Goal: Task Accomplishment & Management: Use online tool/utility

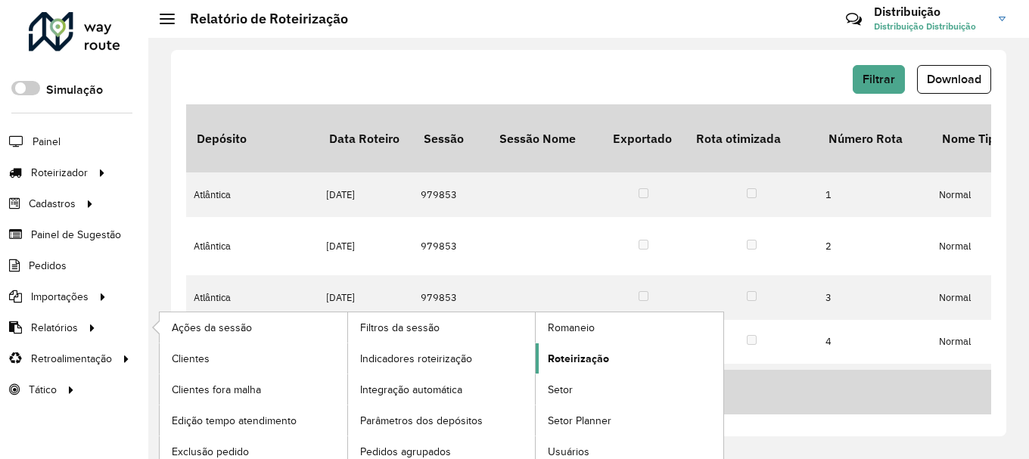
click at [605, 354] on span "Roteirização" at bounding box center [578, 359] width 61 height 16
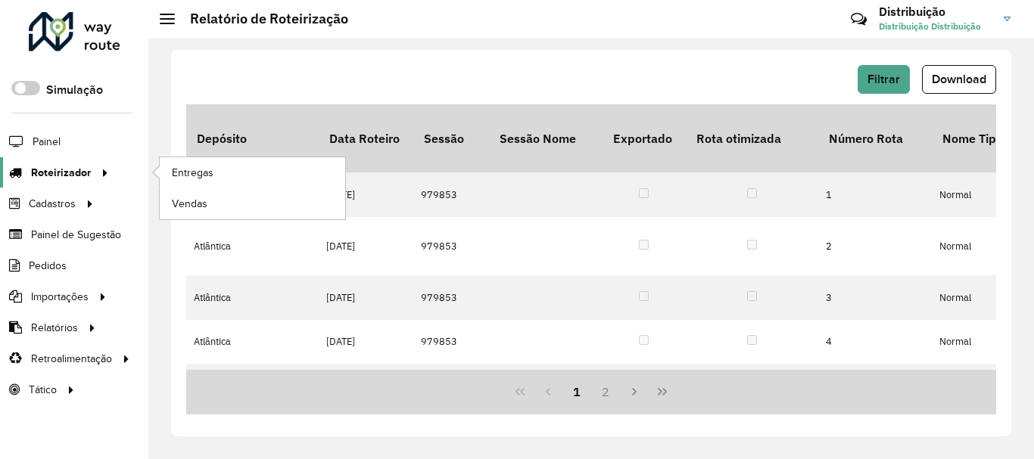
click at [57, 174] on span "Roteirizador" at bounding box center [61, 173] width 60 height 16
click at [213, 174] on span "Entregas" at bounding box center [193, 173] width 43 height 16
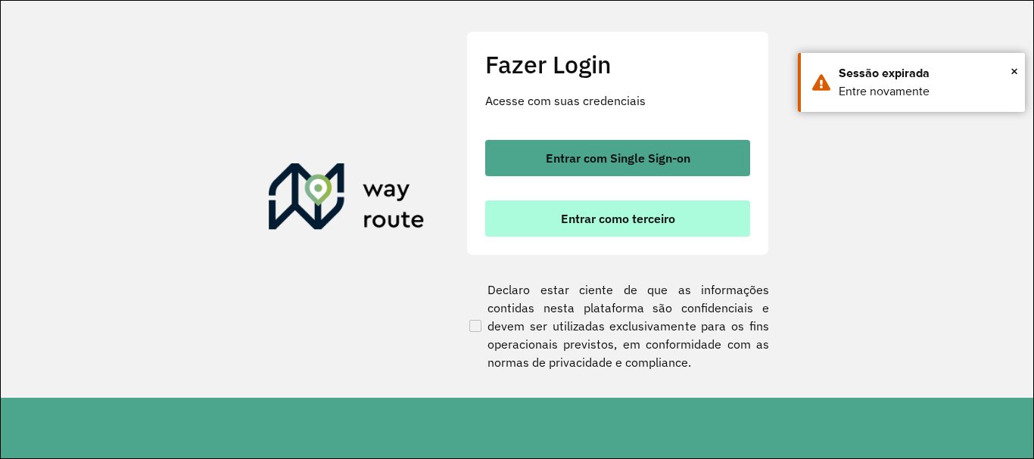
click at [631, 222] on span "Entrar como terceiro" at bounding box center [618, 219] width 114 height 12
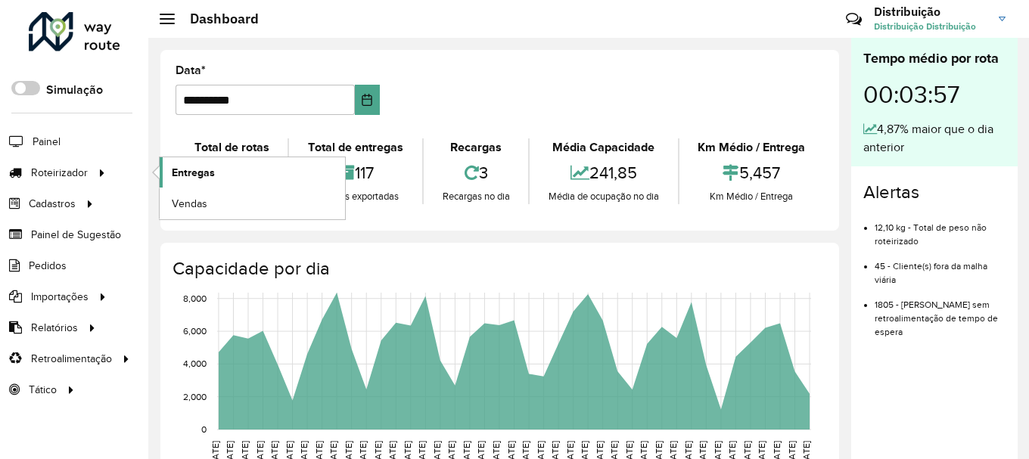
click at [219, 172] on link "Entregas" at bounding box center [252, 172] width 185 height 30
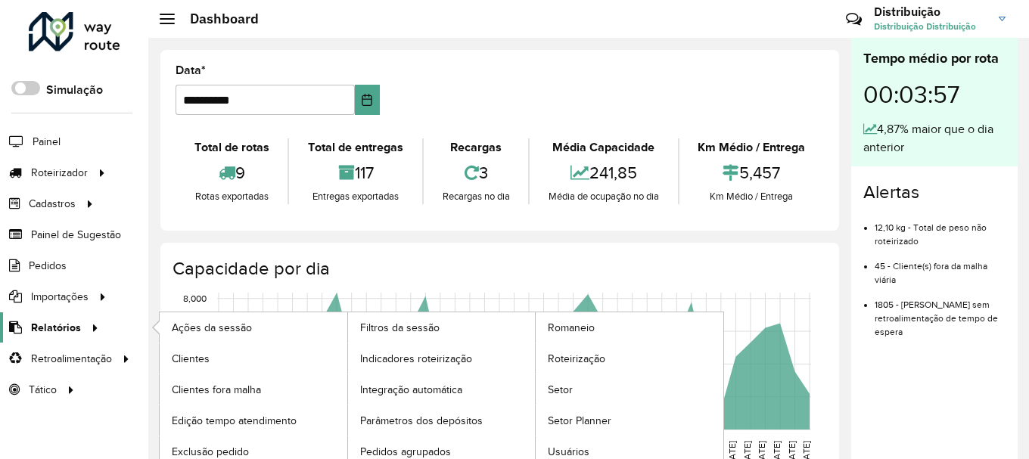
click at [58, 322] on span "Relatórios" at bounding box center [56, 328] width 50 height 16
click at [596, 359] on span "Roteirização" at bounding box center [578, 359] width 61 height 16
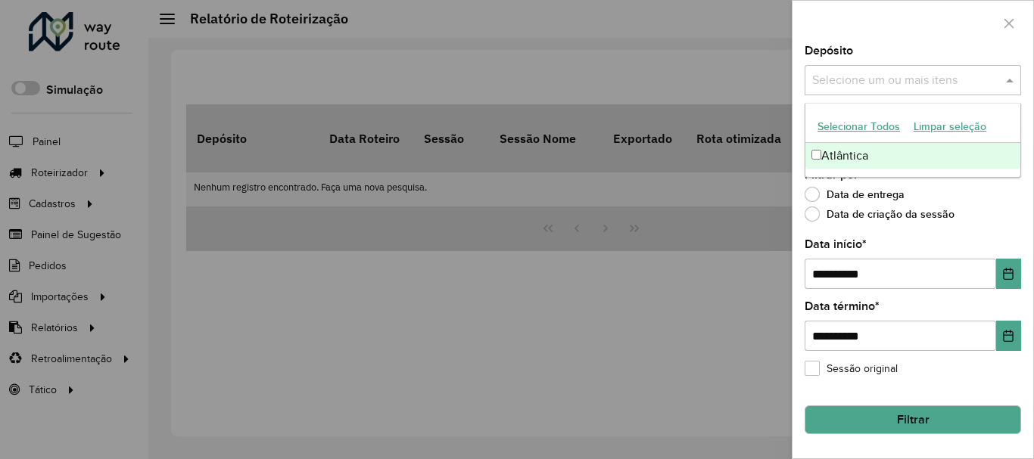
drag, startPoint x: 904, startPoint y: 78, endPoint x: 917, endPoint y: 99, distance: 24.8
click at [904, 77] on input "text" at bounding box center [905, 81] width 194 height 18
click at [922, 153] on div "Atlântica" at bounding box center [912, 156] width 215 height 26
click at [947, 219] on label "Data de criação da sessão" at bounding box center [879, 214] width 150 height 15
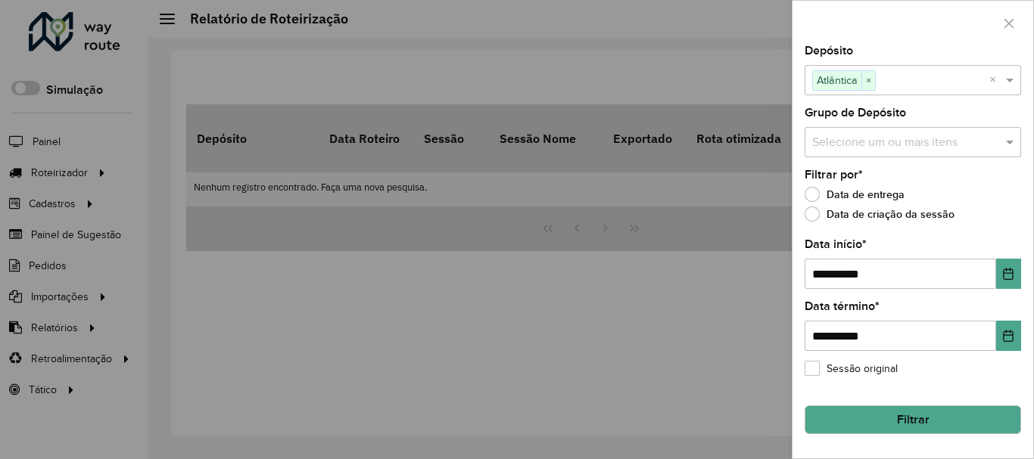
click at [826, 193] on label "Data de entrega" at bounding box center [854, 194] width 100 height 15
click at [1002, 272] on icon "Choose Date" at bounding box center [1008, 274] width 12 height 12
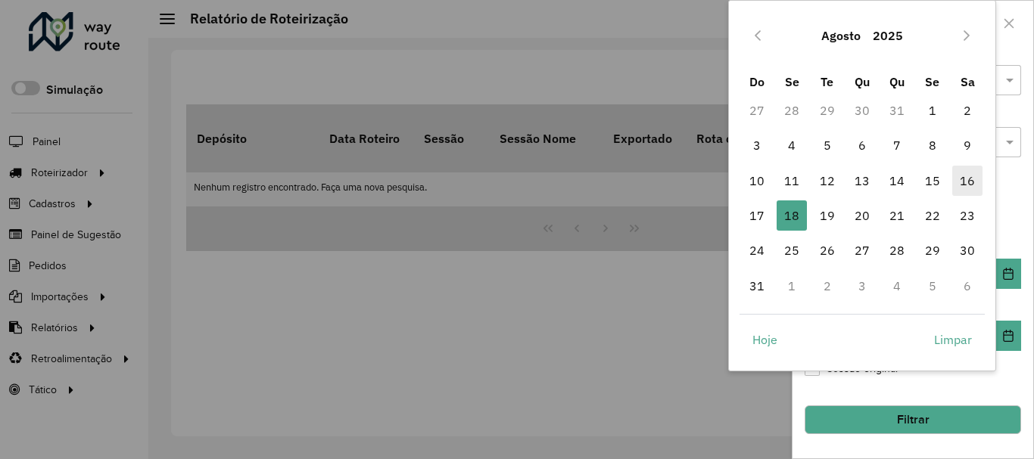
click at [976, 179] on span "16" at bounding box center [967, 181] width 30 height 30
type input "**********"
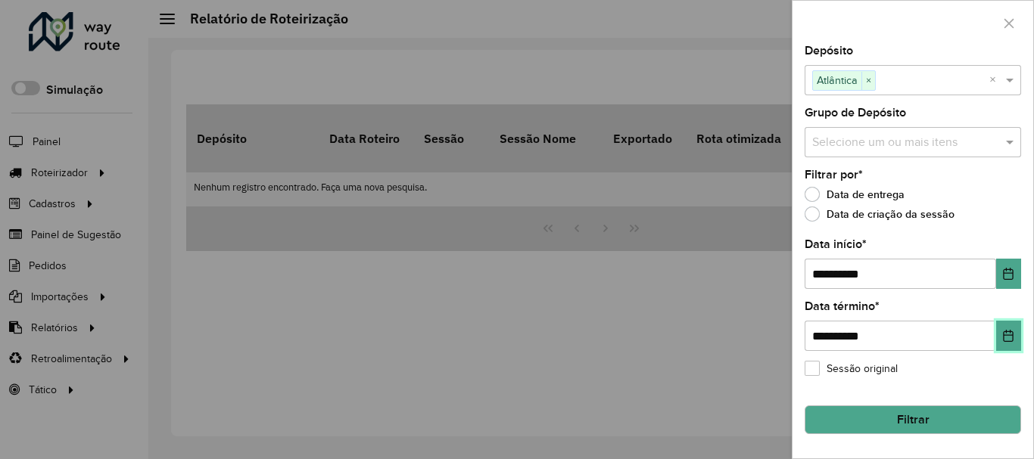
click at [1019, 335] on button "Choose Date" at bounding box center [1008, 336] width 25 height 30
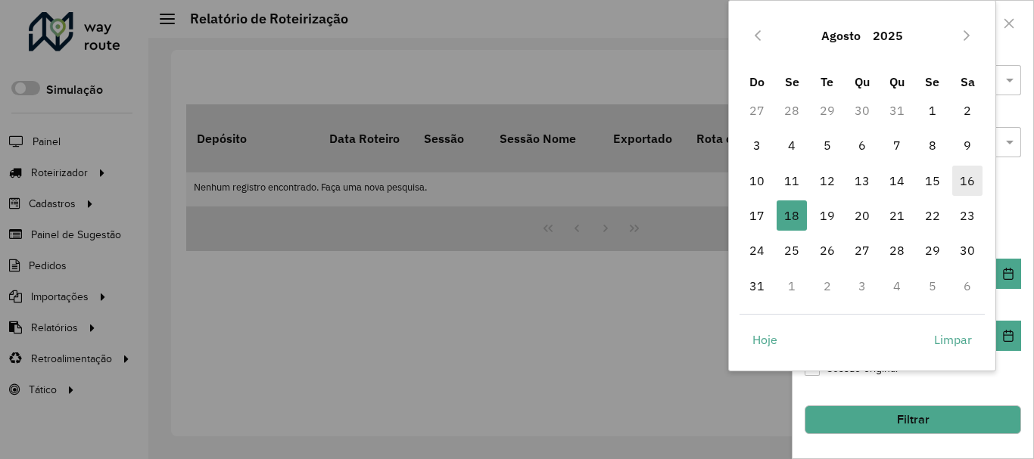
click at [975, 183] on span "16" at bounding box center [967, 181] width 30 height 30
type input "**********"
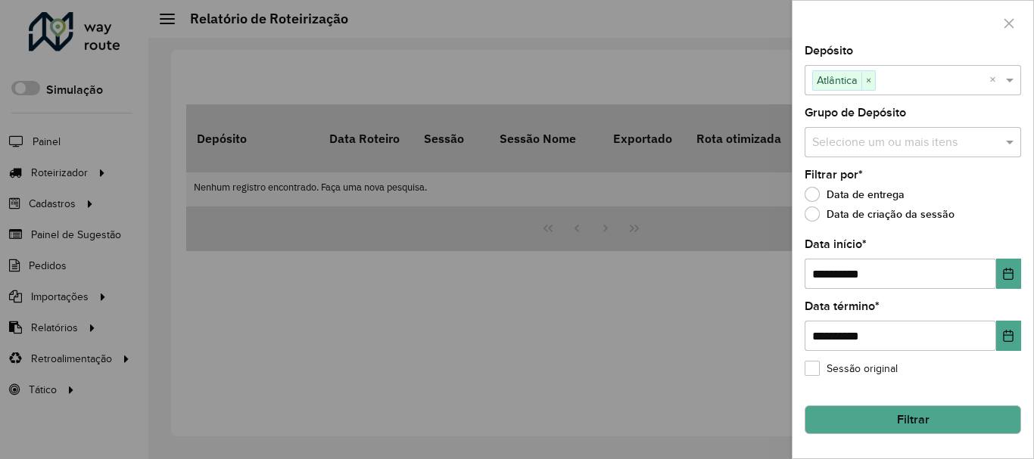
click at [894, 412] on button "Filtrar" at bounding box center [912, 420] width 216 height 29
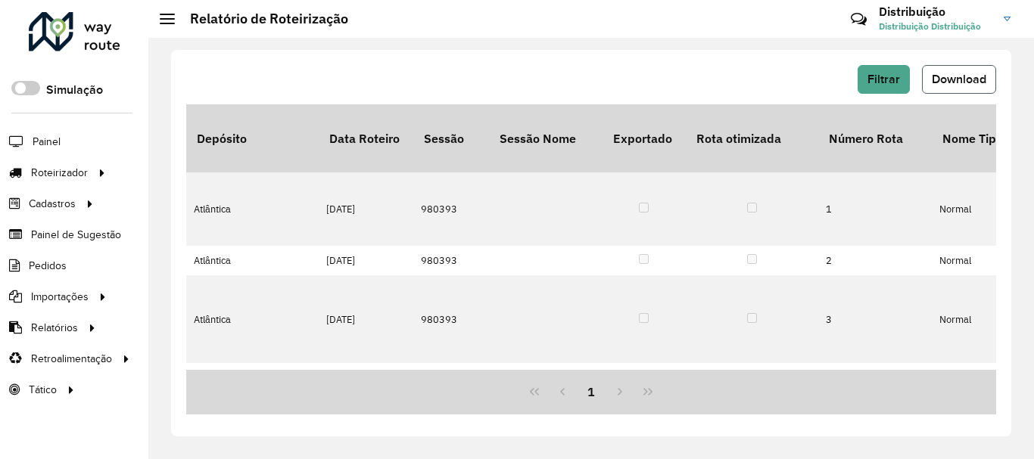
click at [978, 72] on button "Download" at bounding box center [959, 79] width 74 height 29
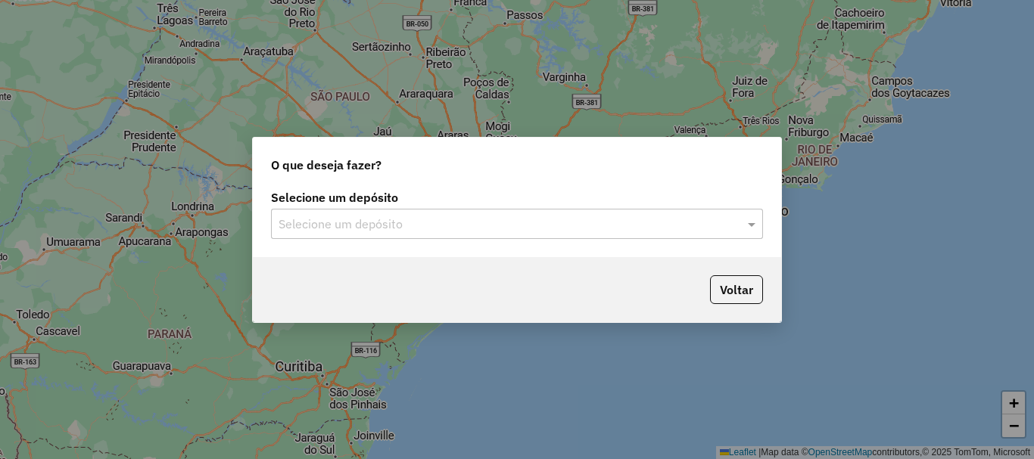
click at [419, 239] on div "Selecione um depósito Selecione um depósito" at bounding box center [517, 221] width 528 height 71
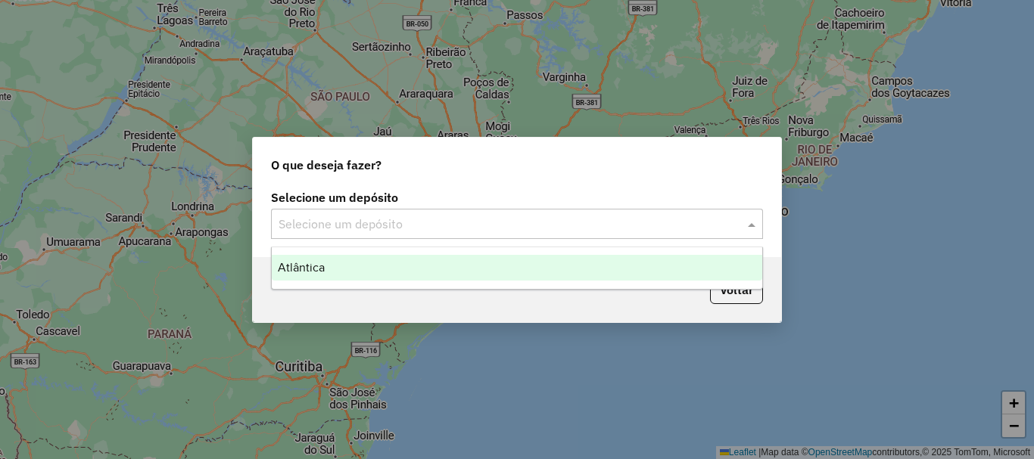
click at [419, 233] on div "Selecione um depósito" at bounding box center [517, 224] width 492 height 30
click at [404, 270] on div "Atlântica" at bounding box center [517, 268] width 490 height 26
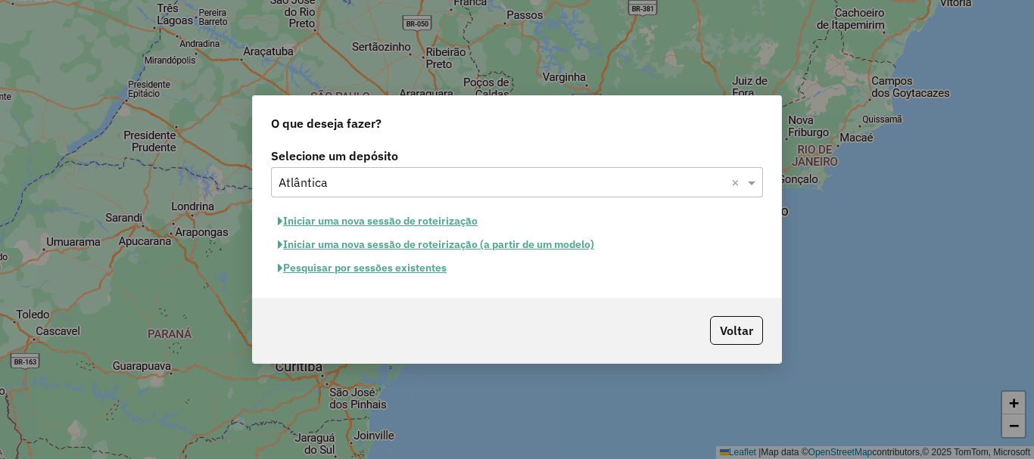
click at [358, 271] on button "Pesquisar por sessões existentes" at bounding box center [362, 268] width 182 height 23
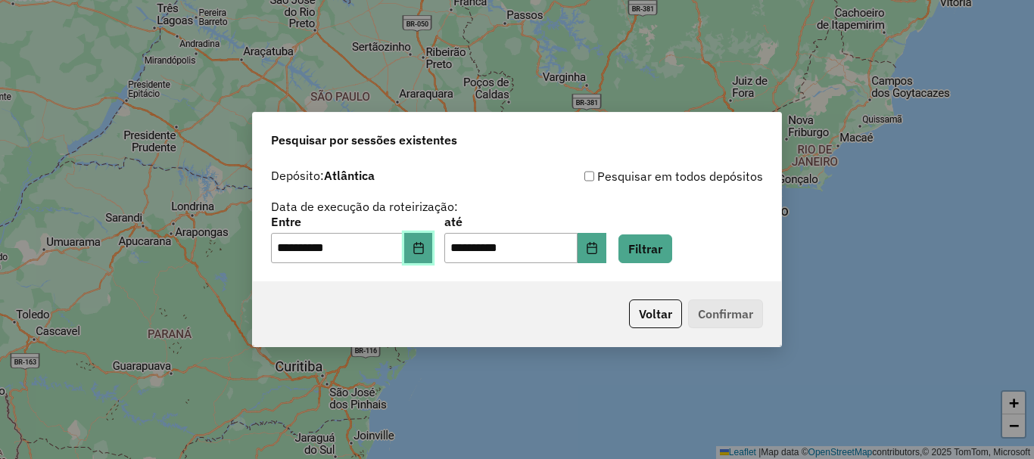
click at [431, 254] on button "Choose Date" at bounding box center [418, 248] width 29 height 30
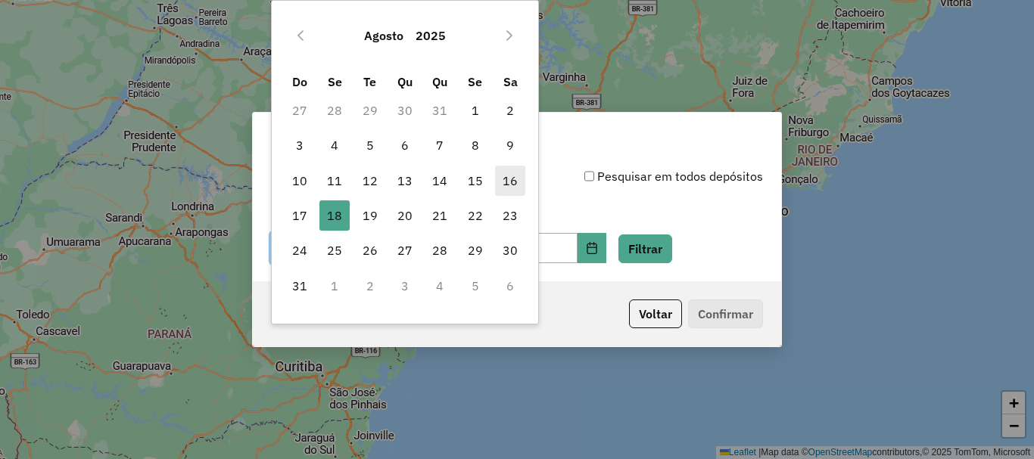
click at [515, 190] on span "16" at bounding box center [510, 181] width 30 height 30
type input "**********"
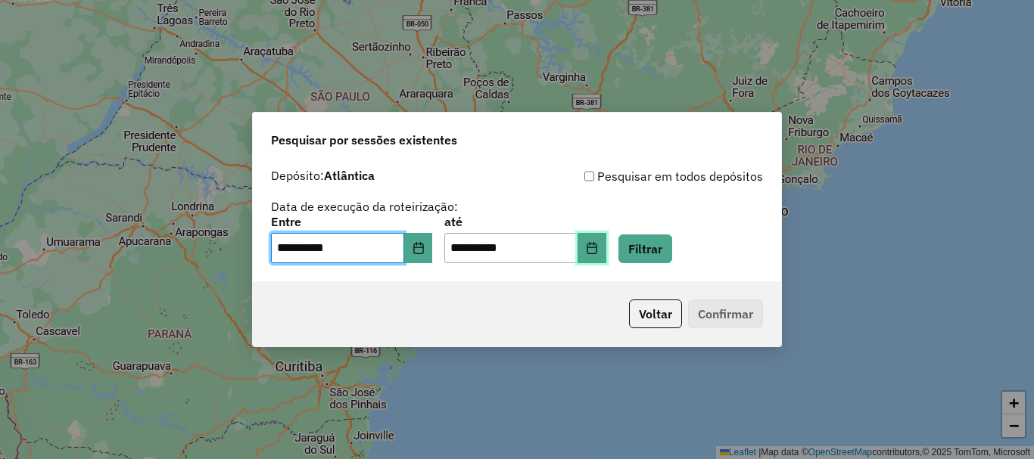
click at [606, 254] on button "Choose Date" at bounding box center [591, 248] width 29 height 30
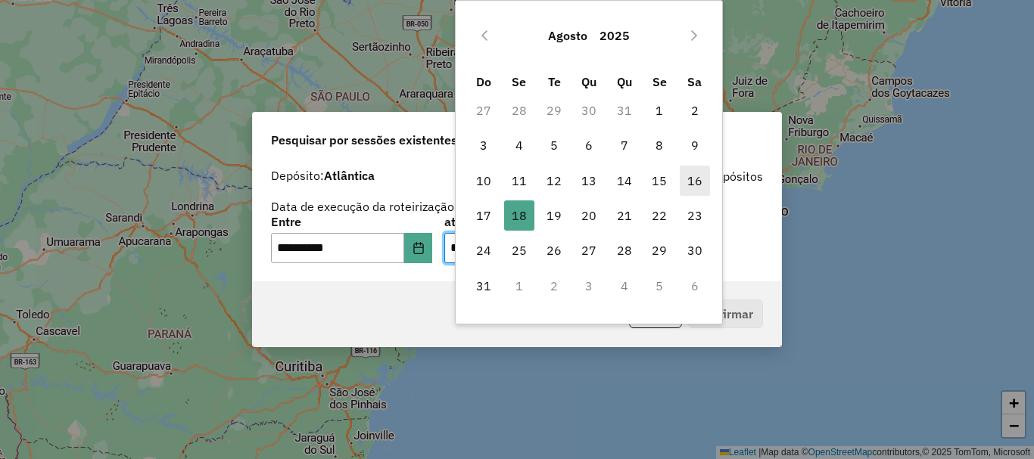
click at [686, 181] on span "16" at bounding box center [695, 181] width 30 height 30
type input "**********"
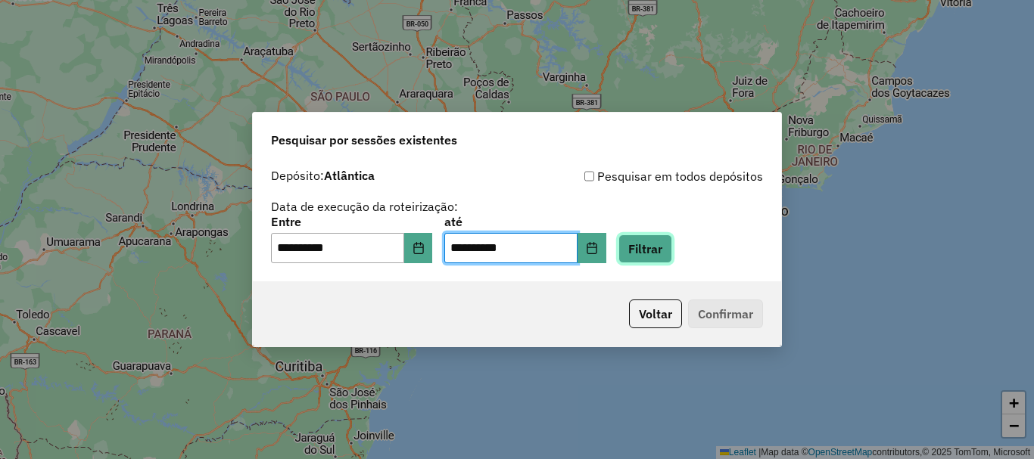
click at [672, 238] on button "Filtrar" at bounding box center [645, 249] width 54 height 29
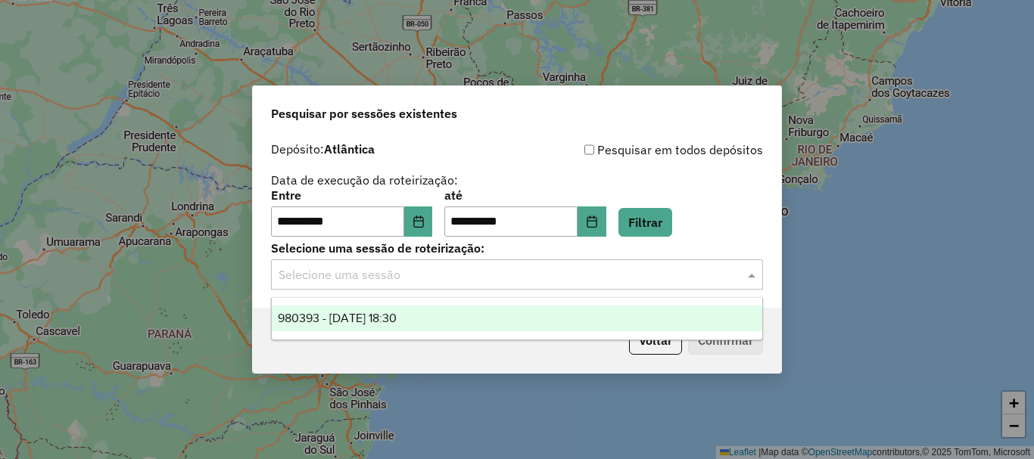
drag, startPoint x: 520, startPoint y: 276, endPoint x: 406, endPoint y: 303, distance: 116.7
click at [509, 279] on input "text" at bounding box center [502, 275] width 447 height 18
drag, startPoint x: 396, startPoint y: 307, endPoint x: 415, endPoint y: 311, distance: 20.0
click at [397, 308] on div "980393 - 16/08/2025 18:30" at bounding box center [517, 319] width 490 height 26
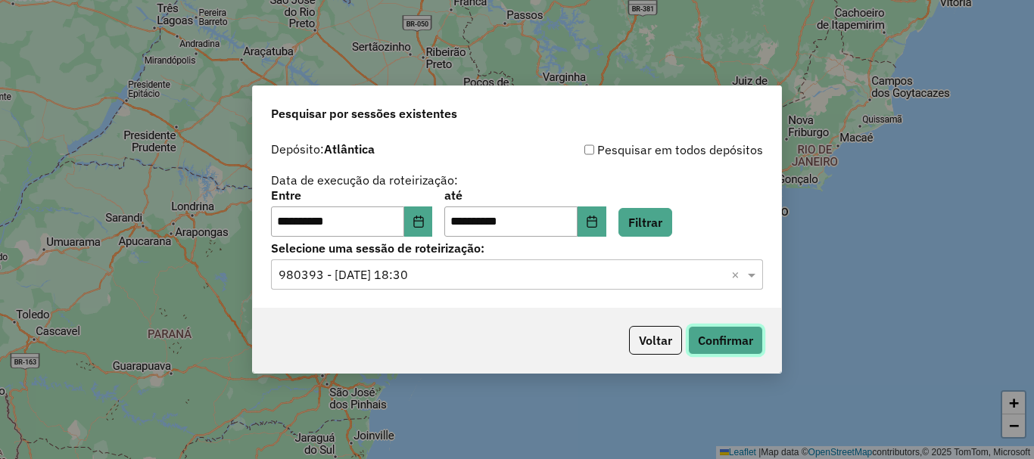
click at [711, 331] on button "Confirmar" at bounding box center [725, 340] width 75 height 29
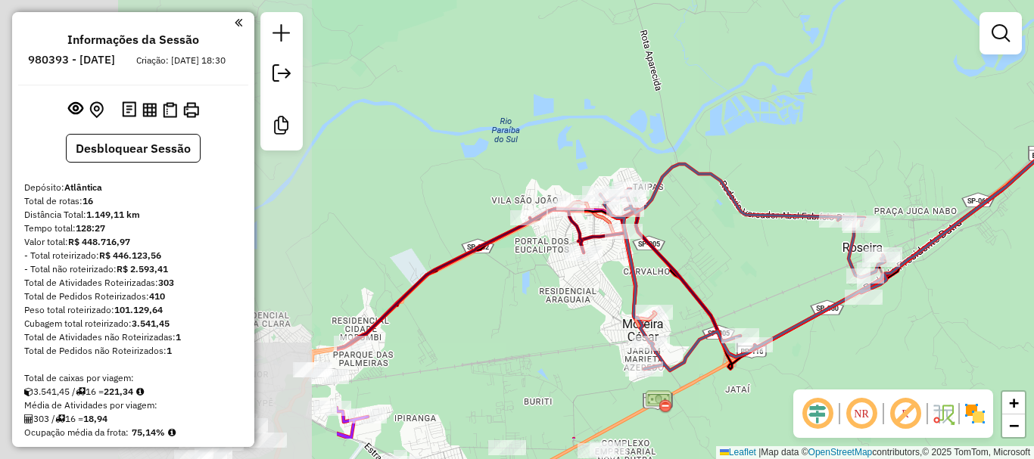
drag, startPoint x: 392, startPoint y: 316, endPoint x: 764, endPoint y: 252, distance: 377.7
click at [826, 250] on div "Janela de atendimento Grade de atendimento Capacidade Transportadoras Veículos …" at bounding box center [517, 229] width 1034 height 459
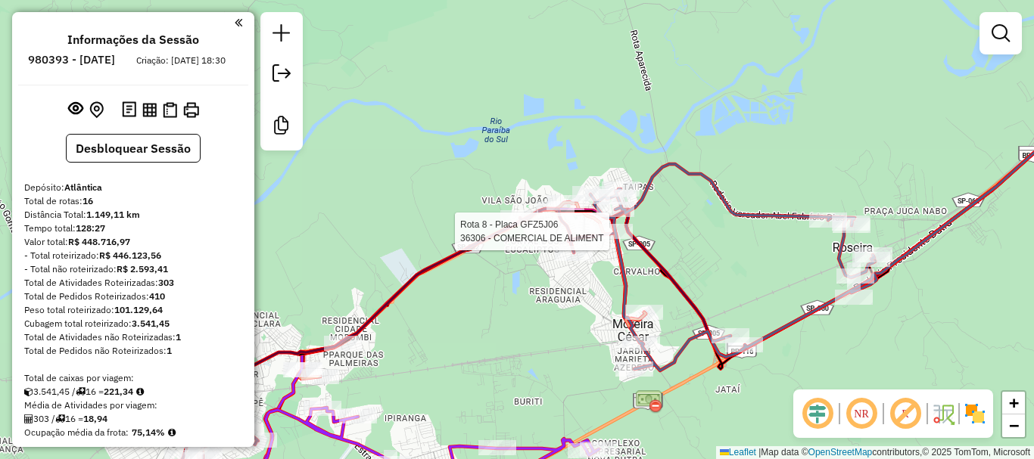
select select "**********"
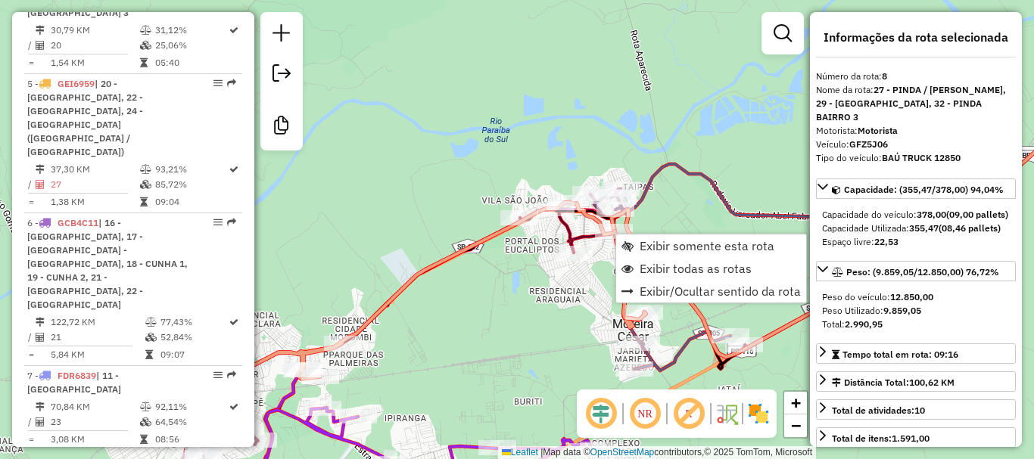
scroll to position [1240, 0]
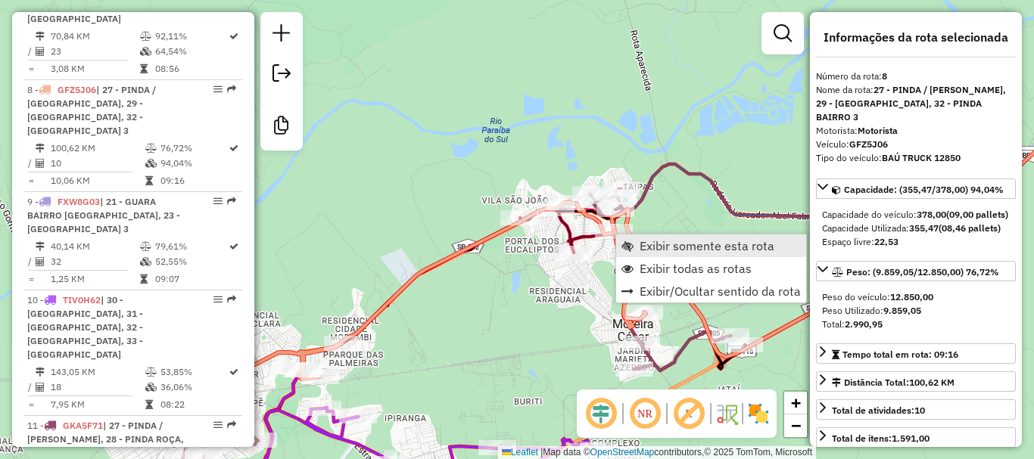
click at [706, 247] on span "Exibir somente esta rota" at bounding box center [707, 246] width 135 height 12
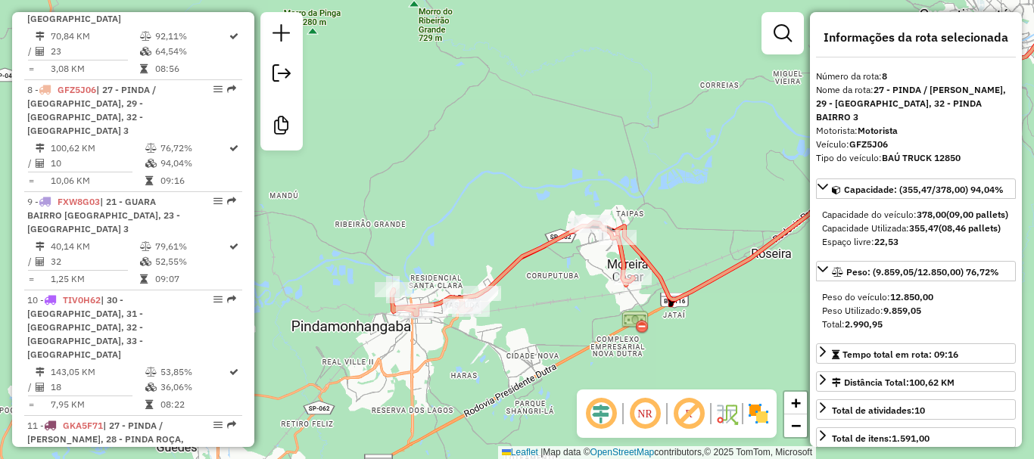
drag, startPoint x: 453, startPoint y: 310, endPoint x: 686, endPoint y: 211, distance: 253.3
click at [686, 211] on div "Janela de atendimento Grade de atendimento Capacidade Transportadoras Veículos …" at bounding box center [517, 229] width 1034 height 459
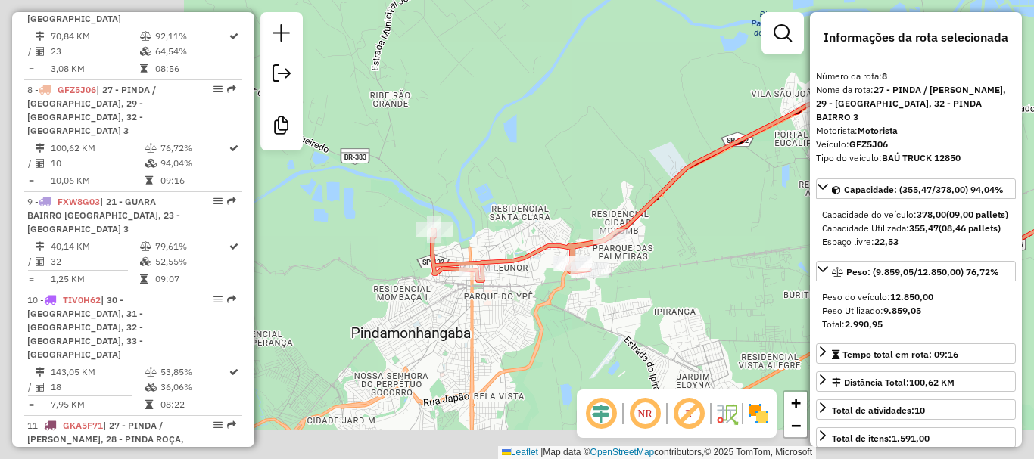
drag, startPoint x: 517, startPoint y: 269, endPoint x: 797, endPoint y: 195, distance: 289.7
click at [797, 195] on div "Janela de atendimento Grade de atendimento Capacidade Transportadoras Veículos …" at bounding box center [517, 229] width 1034 height 459
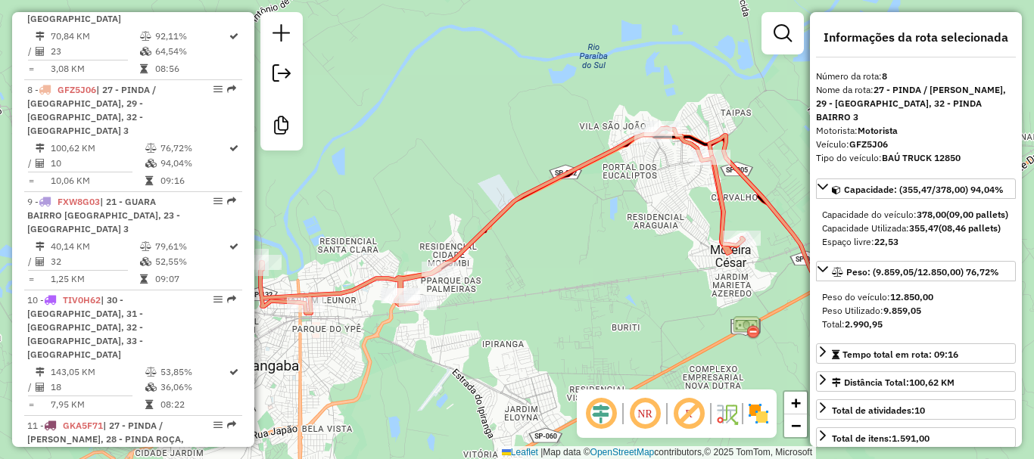
drag, startPoint x: 711, startPoint y: 236, endPoint x: 539, endPoint y: 269, distance: 174.9
click at [539, 269] on div "Janela de atendimento Grade de atendimento Capacidade Transportadoras Veículos …" at bounding box center [517, 229] width 1034 height 459
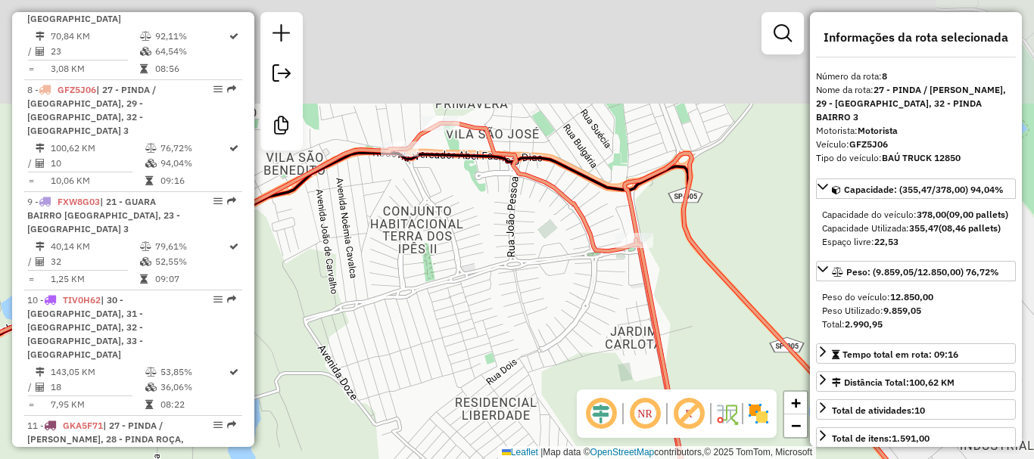
drag, startPoint x: 682, startPoint y: 144, endPoint x: 614, endPoint y: 302, distance: 172.2
click at [614, 302] on div "Janela de atendimento Grade de atendimento Capacidade Transportadoras Veículos …" at bounding box center [517, 229] width 1034 height 459
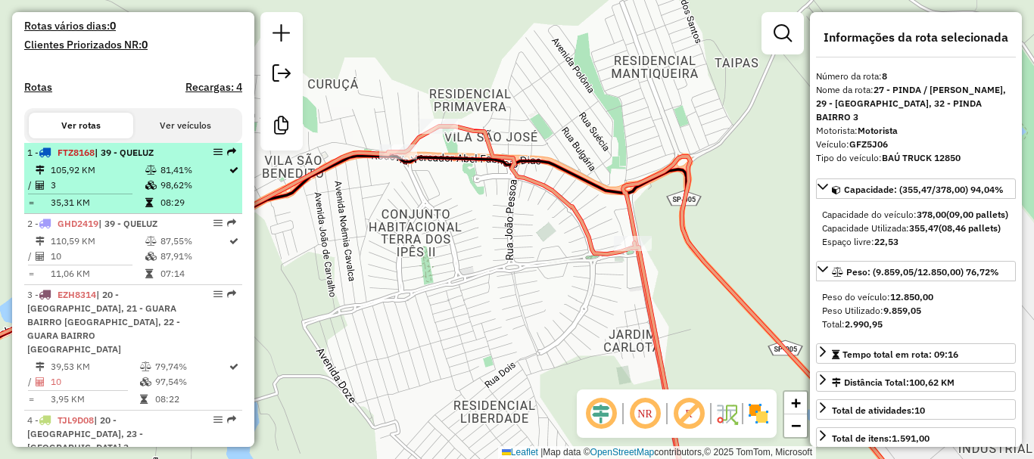
scroll to position [407, 0]
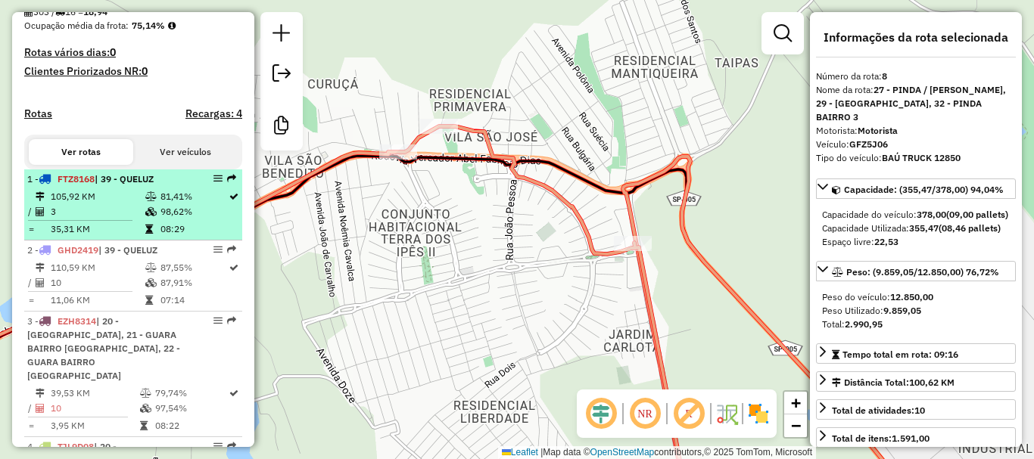
click at [129, 203] on td "105,92 KM" at bounding box center [97, 196] width 95 height 15
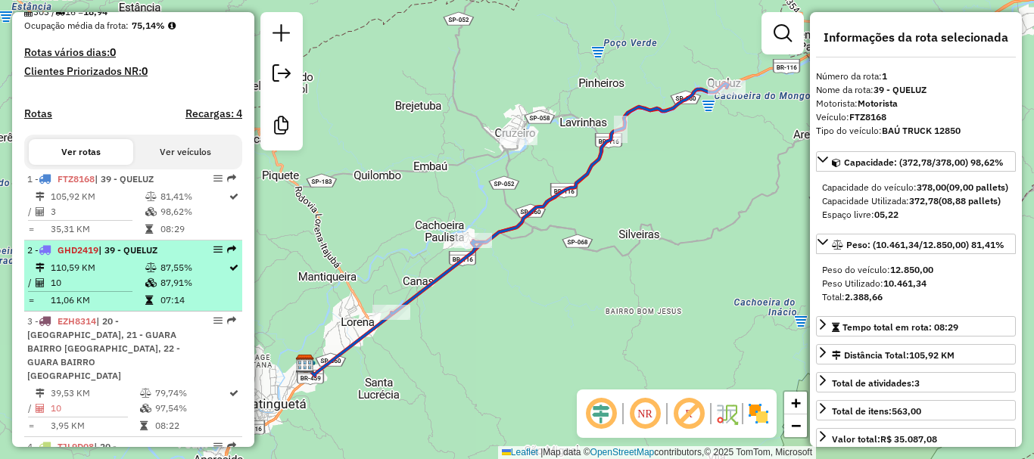
click at [122, 312] on li "2 - GHD2419 | 39 - QUELUZ 110,59 KM 87,55% / 10 87,91% = 11,06 KM 07:14" at bounding box center [133, 276] width 218 height 71
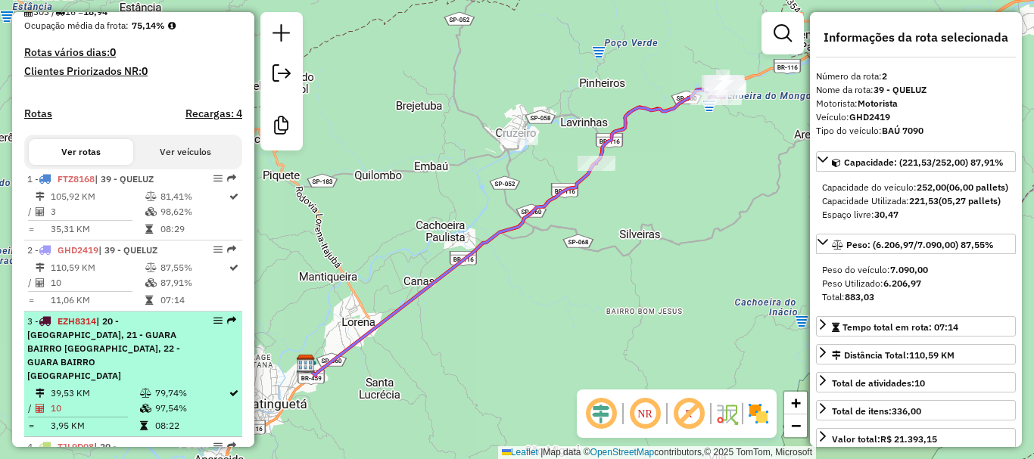
click at [121, 351] on span "| 20 - GUARA CENTRO, 21 - GUARA BAIRRO JD DO VALE, 22 - GUARA BAIRRO PEDREGULHO" at bounding box center [103, 349] width 153 height 66
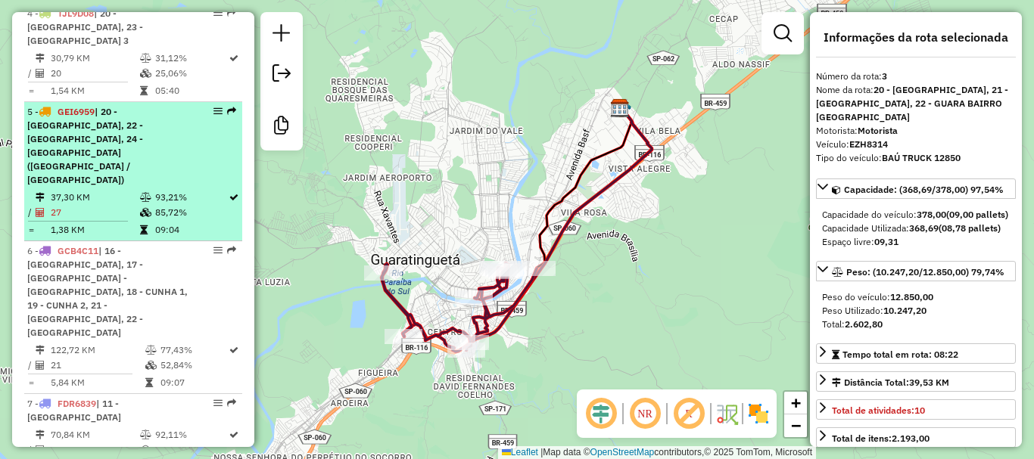
scroll to position [861, 0]
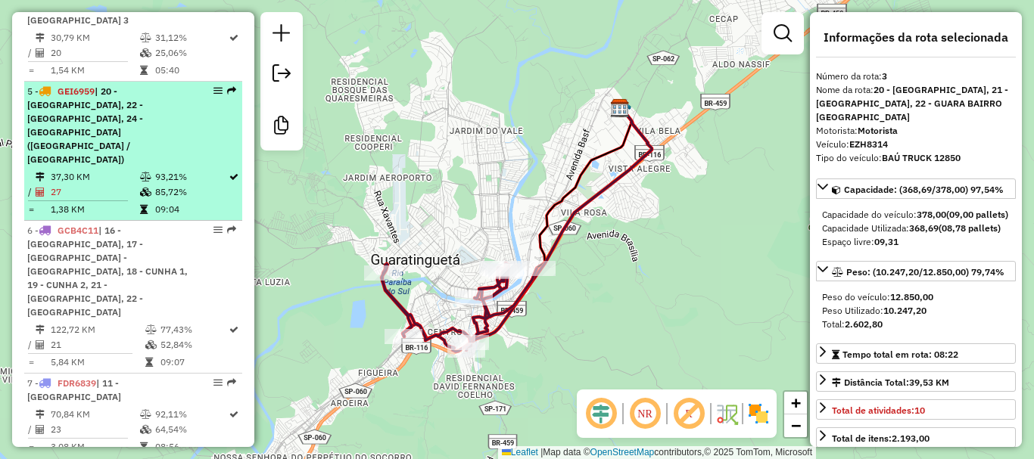
click at [115, 238] on span "| 16 - ROCINHA, 17 - CUNHA - CAMPOS NOVOS, 18 - CUNHA 1, 19 - CUNHA 2, 21 - GUA…" at bounding box center [107, 271] width 160 height 93
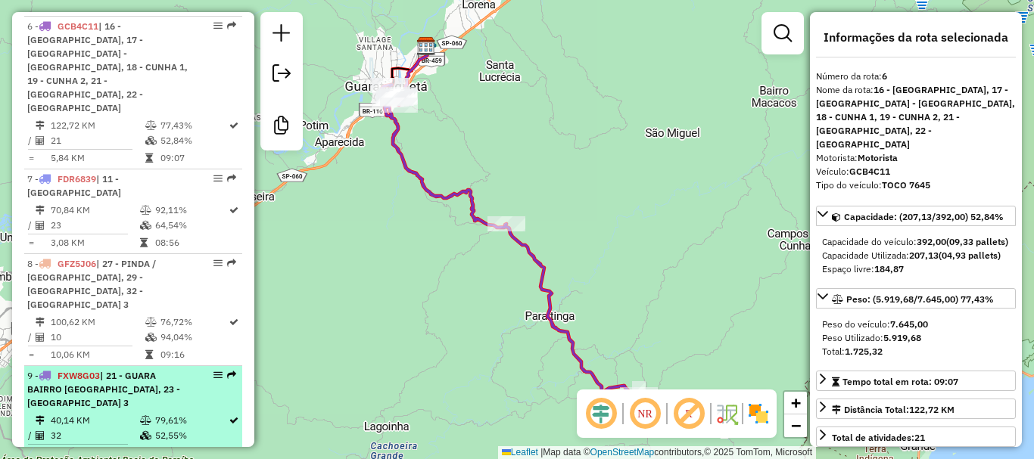
scroll to position [1088, 0]
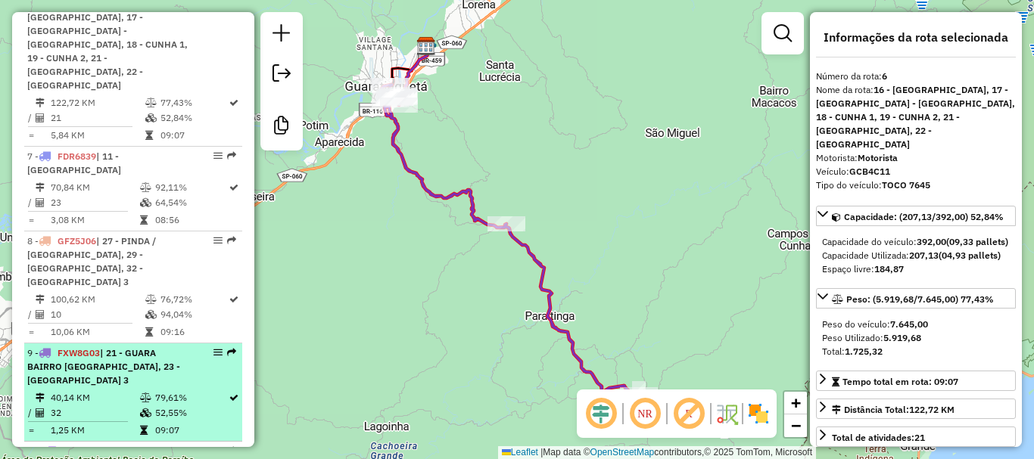
click at [89, 347] on div "9 - FXW8G03 | 21 - GUARA BAIRRO JD DO VALE, 23 - GUARA BAIRRO 3" at bounding box center [107, 367] width 160 height 41
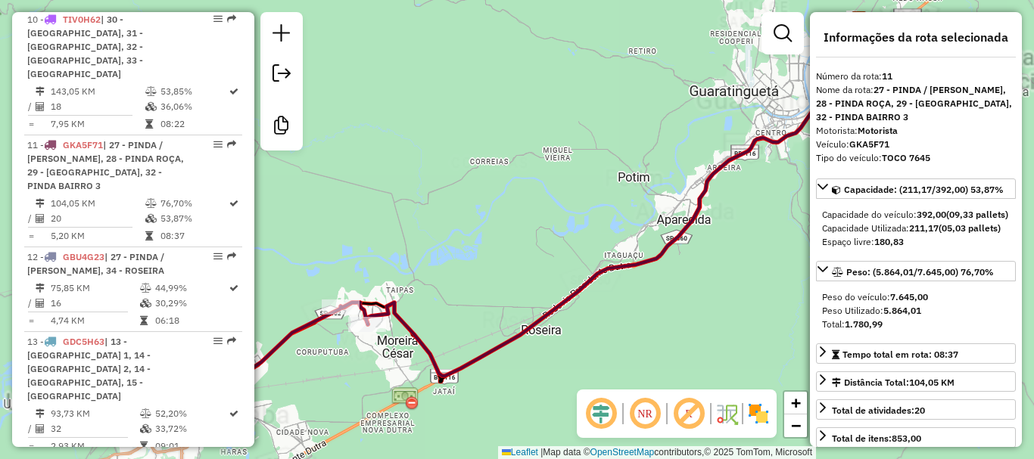
scroll to position [1548, 0]
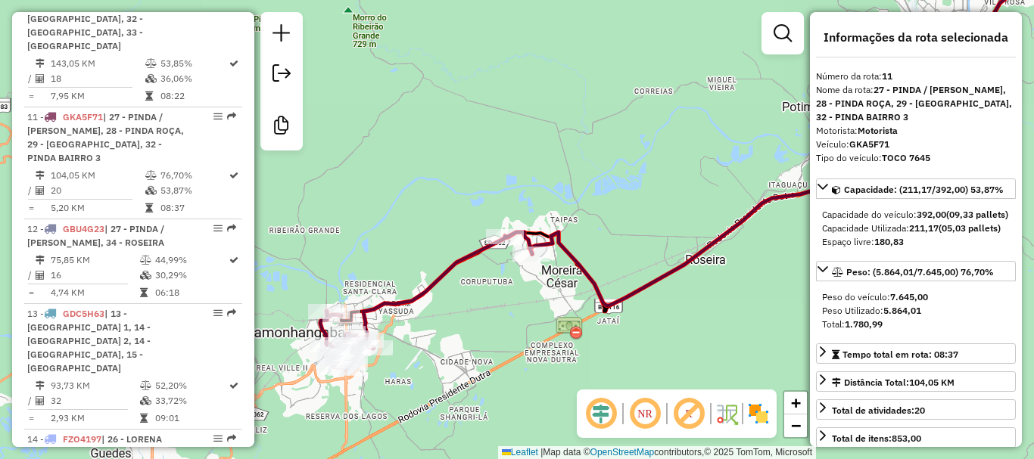
drag, startPoint x: 441, startPoint y: 219, endPoint x: 557, endPoint y: 171, distance: 125.2
click at [557, 171] on div "Janela de atendimento Grade de atendimento Capacidade Transportadoras Veículos …" at bounding box center [517, 229] width 1034 height 459
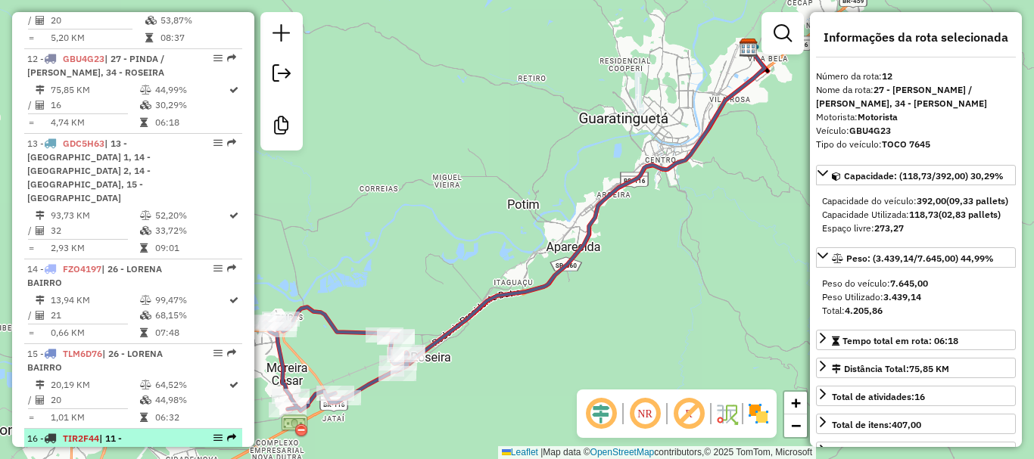
scroll to position [1812, 0]
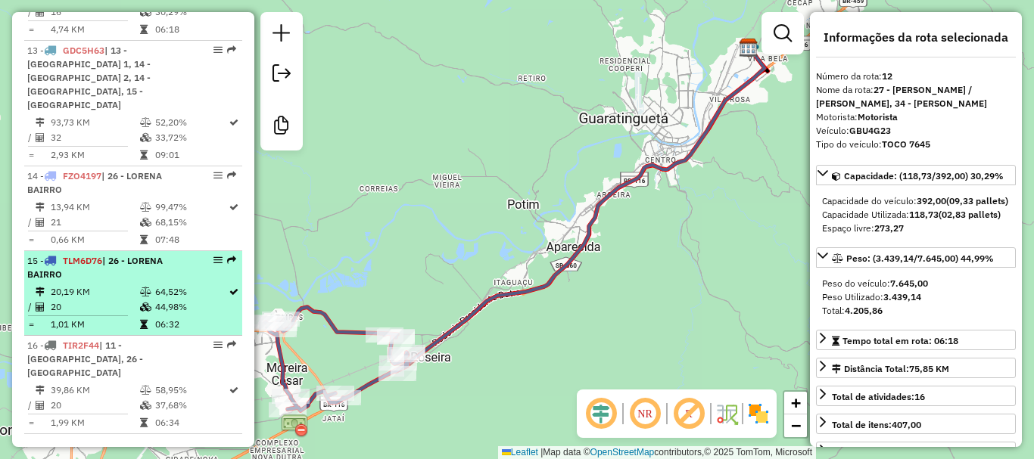
click at [125, 285] on td "20,19 KM" at bounding box center [94, 292] width 89 height 15
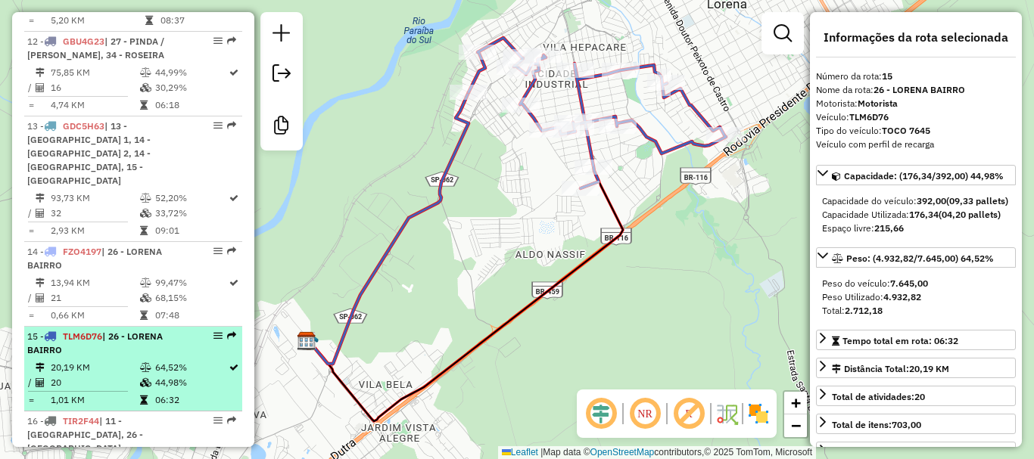
scroll to position [1660, 0]
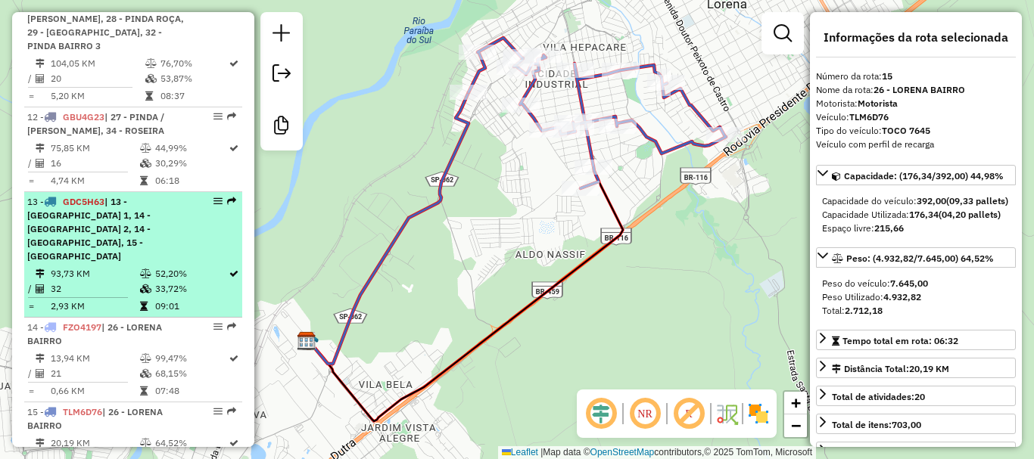
click at [117, 196] on span "| 13 - CRUZEIRO BAIRRO 1, 14 - CRUZEIRO BAIRRO 2, 14 - CRUZEIRO BAIRRO 3, 15 - …" at bounding box center [88, 229] width 123 height 66
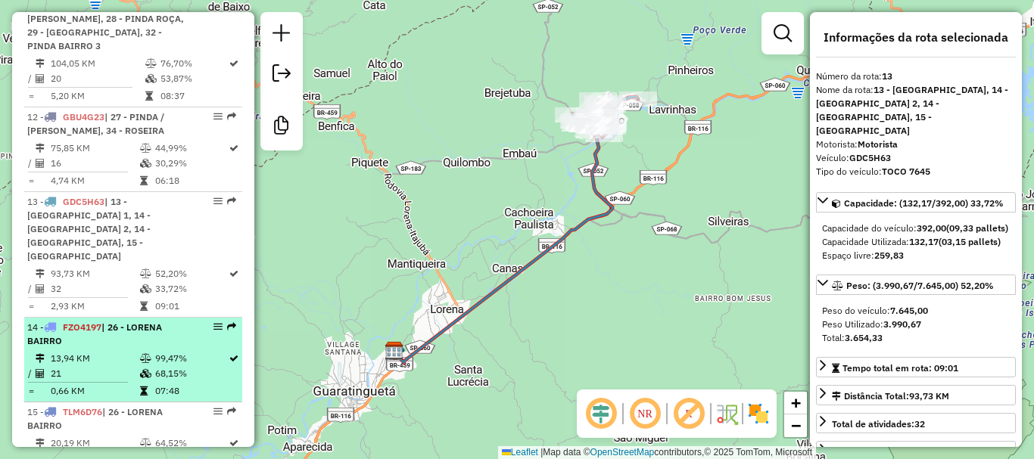
click at [111, 321] on div "14 - FZO4197 | 26 - LORENA BAIRRO" at bounding box center [107, 334] width 160 height 27
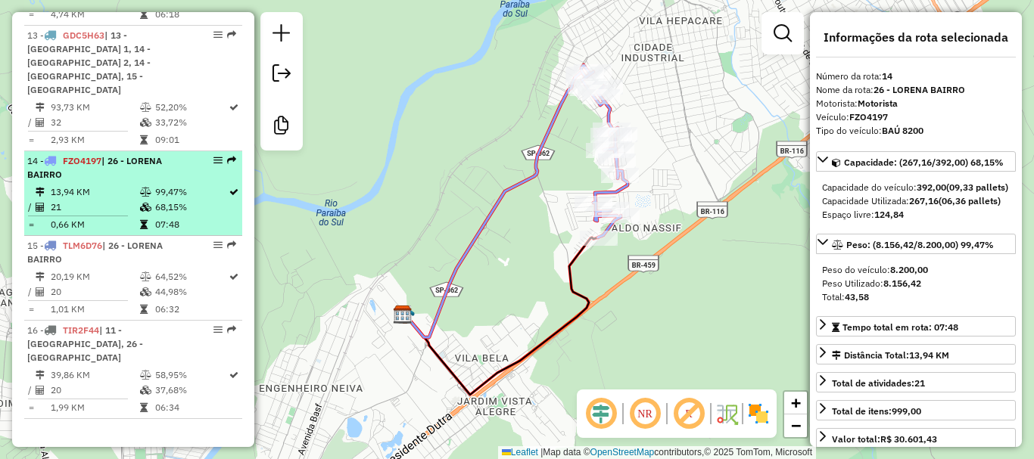
scroll to position [1940, 0]
